Goal: Navigation & Orientation: Find specific page/section

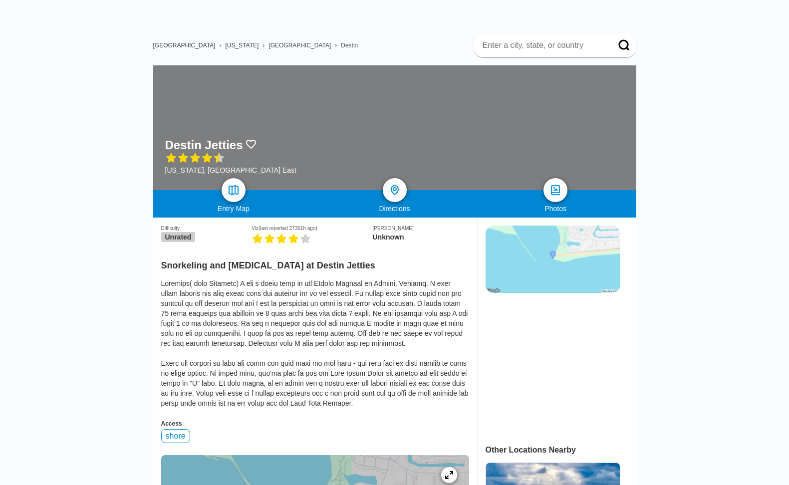
scroll to position [49, 0]
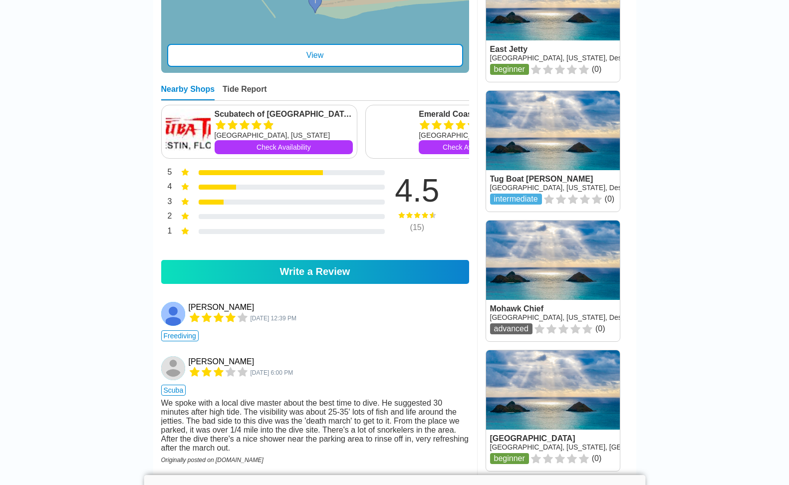
scroll to position [493, 0]
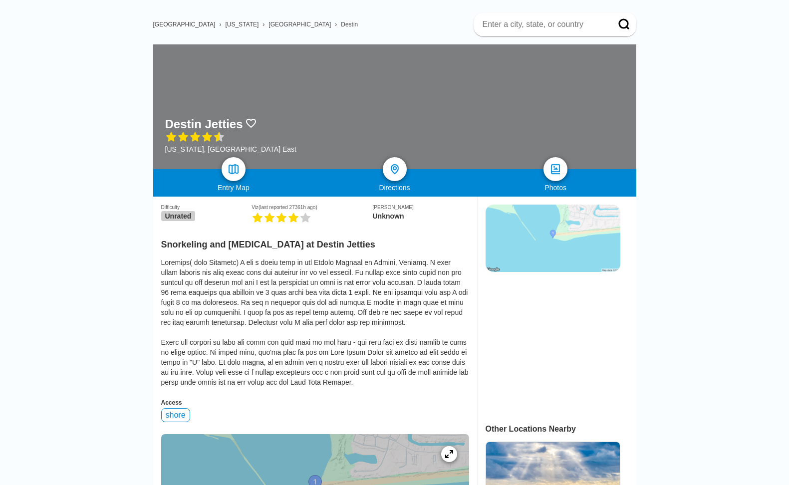
scroll to position [74, 0]
